Goal: Task Accomplishment & Management: Manage account settings

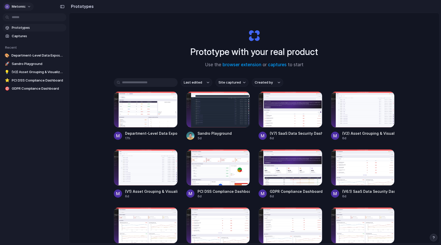
click at [29, 4] on button "Metomic" at bounding box center [18, 7] width 31 height 8
click at [28, 28] on span "Invite members" at bounding box center [24, 26] width 24 height 5
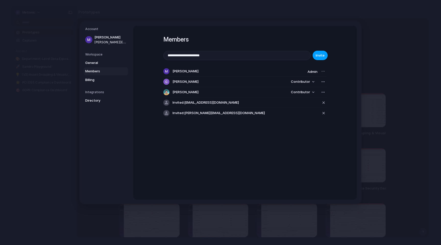
type input "**********"
click at [321, 54] on span "Invite" at bounding box center [319, 55] width 9 height 5
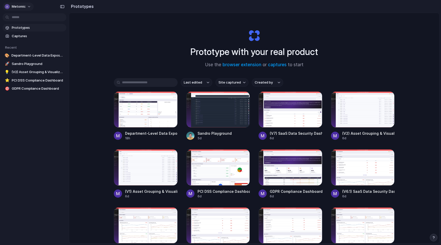
click at [16, 5] on span "Metomic" at bounding box center [19, 6] width 14 height 5
click at [21, 29] on li "Invite members" at bounding box center [25, 26] width 42 height 8
